Goal: Task Accomplishment & Management: Complete application form

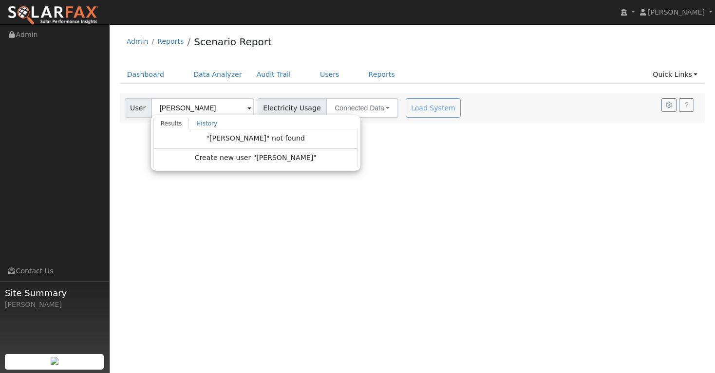
click at [217, 108] on input "[PERSON_NAME]" at bounding box center [202, 107] width 103 height 19
type input "J"
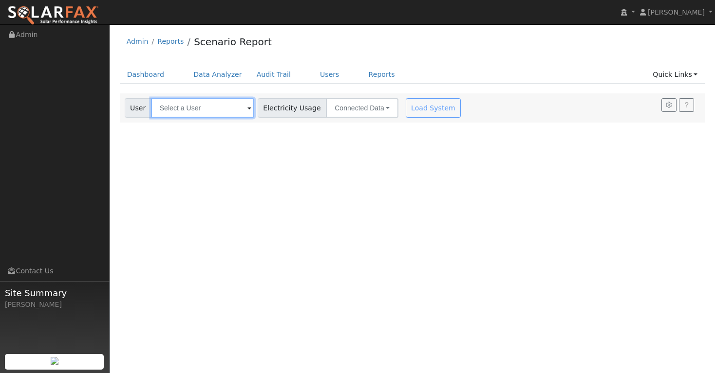
click at [193, 109] on input "text" at bounding box center [202, 107] width 103 height 19
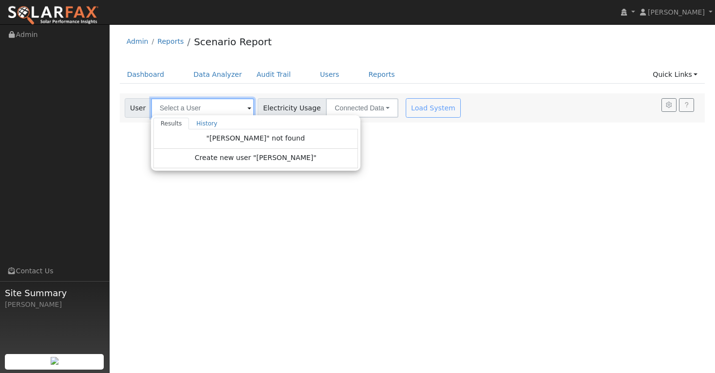
paste input "[PERSON_NAME]"
type input "[PERSON_NAME]"
click at [242, 141] on span ""Jatinder Giri" not found" at bounding box center [255, 138] width 98 height 8
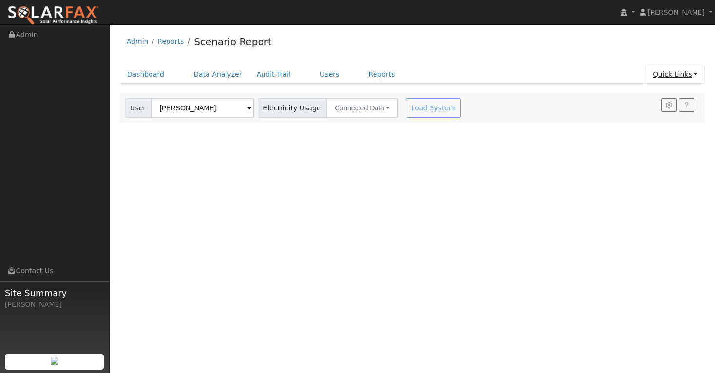
click at [672, 75] on link "Quick Links" at bounding box center [674, 75] width 59 height 18
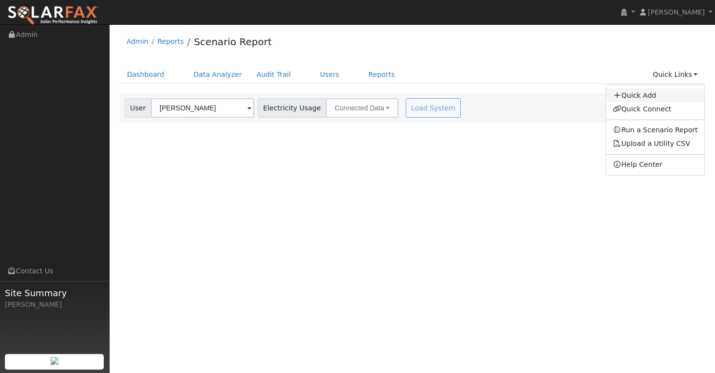
click at [646, 94] on link "Quick Add" at bounding box center [655, 96] width 99 height 14
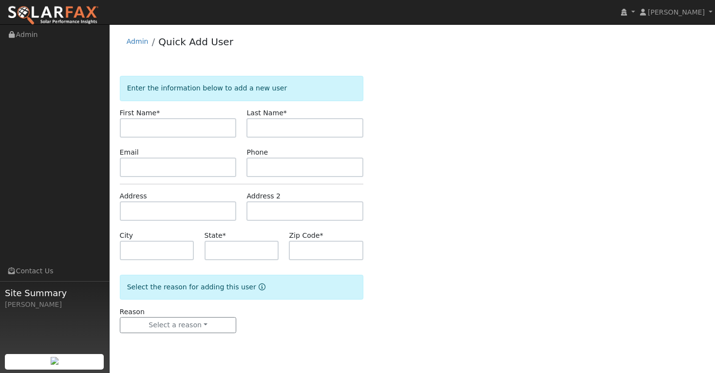
click at [163, 129] on input "text" at bounding box center [178, 127] width 117 height 19
type input "[PERSON_NAME]"
paste input "[PERSON_NAME]"
drag, startPoint x: 282, startPoint y: 129, endPoint x: 248, endPoint y: 126, distance: 34.2
click at [248, 126] on input "[PERSON_NAME]" at bounding box center [304, 127] width 117 height 19
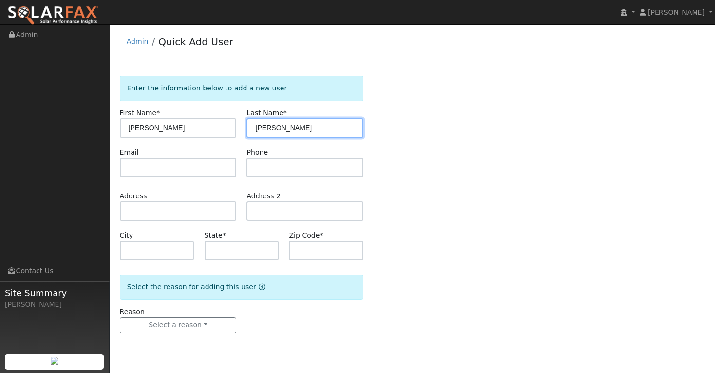
type input "[PERSON_NAME]"
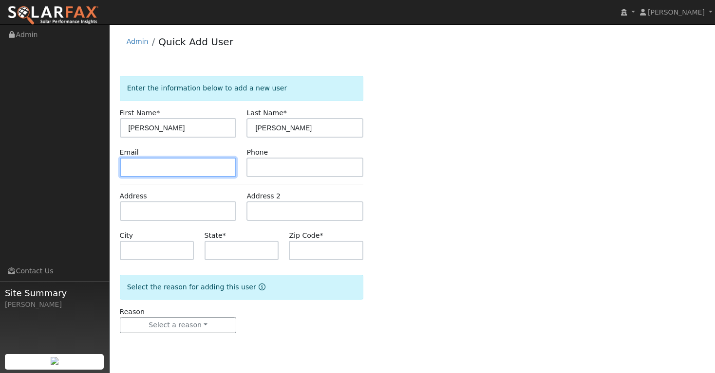
paste input "[EMAIL_ADDRESS][DOMAIN_NAME]"
type input "[EMAIL_ADDRESS][DOMAIN_NAME]"
